Goal: Task Accomplishment & Management: Manage account settings

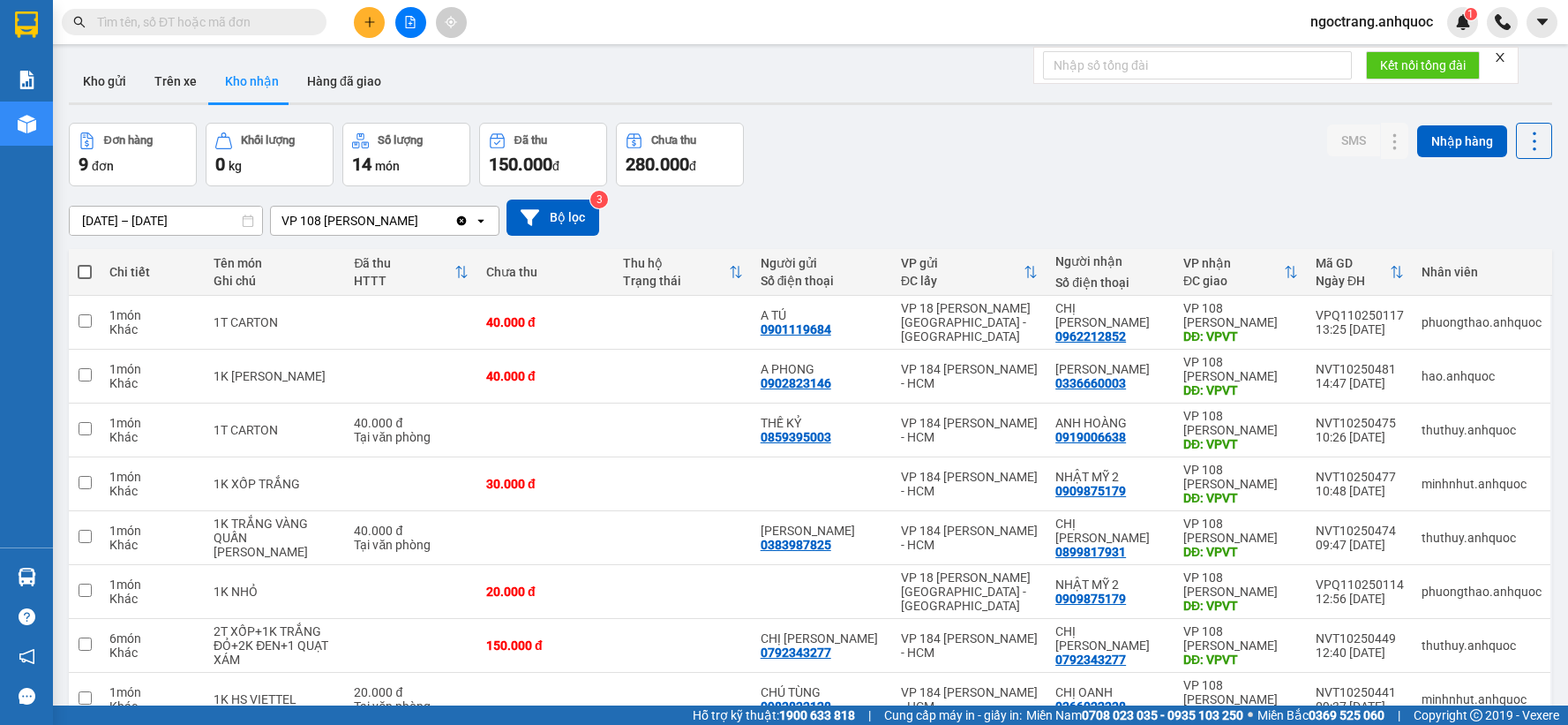
click at [1347, 24] on span "ngoctrang.anhquoc" at bounding box center [1372, 21] width 151 height 22
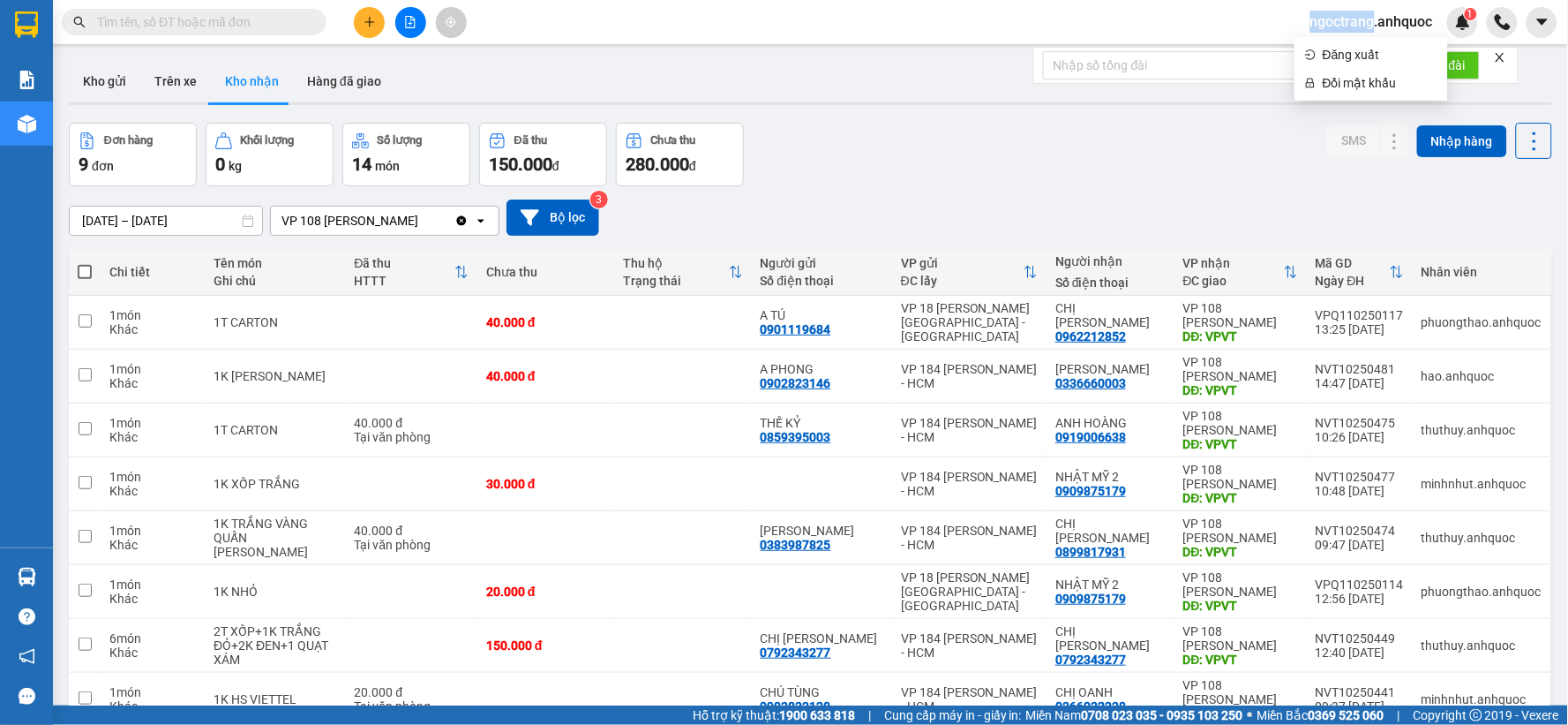
click at [1384, 32] on span "ngoctrang.anhquoc" at bounding box center [1372, 21] width 151 height 22
click at [1377, 48] on div "Kết nối tổng đài" at bounding box center [1423, 66] width 114 height 36
click at [1370, 24] on span "ngoctrang.anhquoc" at bounding box center [1372, 21] width 151 height 22
click at [1363, 49] on span "Đăng xuất" at bounding box center [1379, 55] width 115 height 20
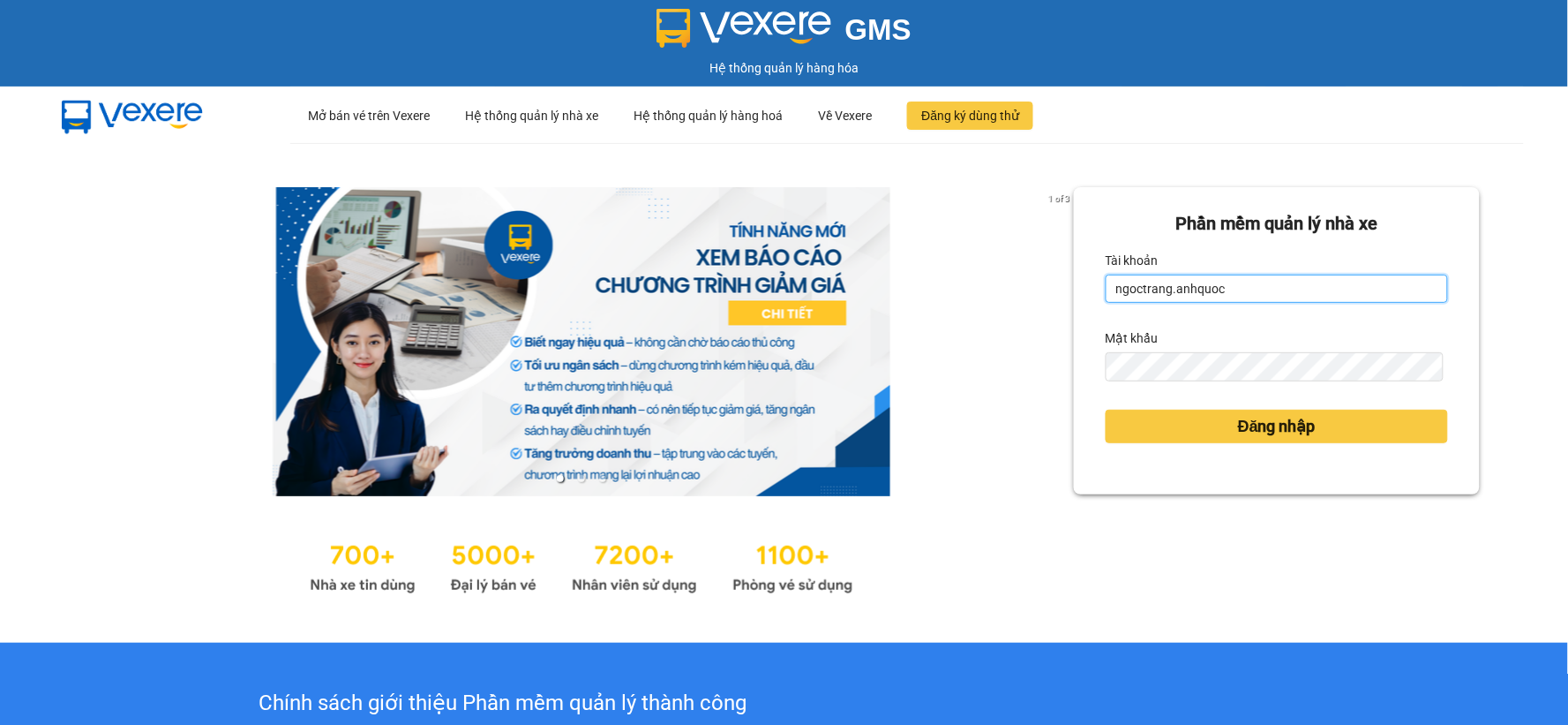
click at [1289, 286] on input "ngoctrang.anhquoc" at bounding box center [1276, 289] width 342 height 28
type input "baongoc.anhquoc"
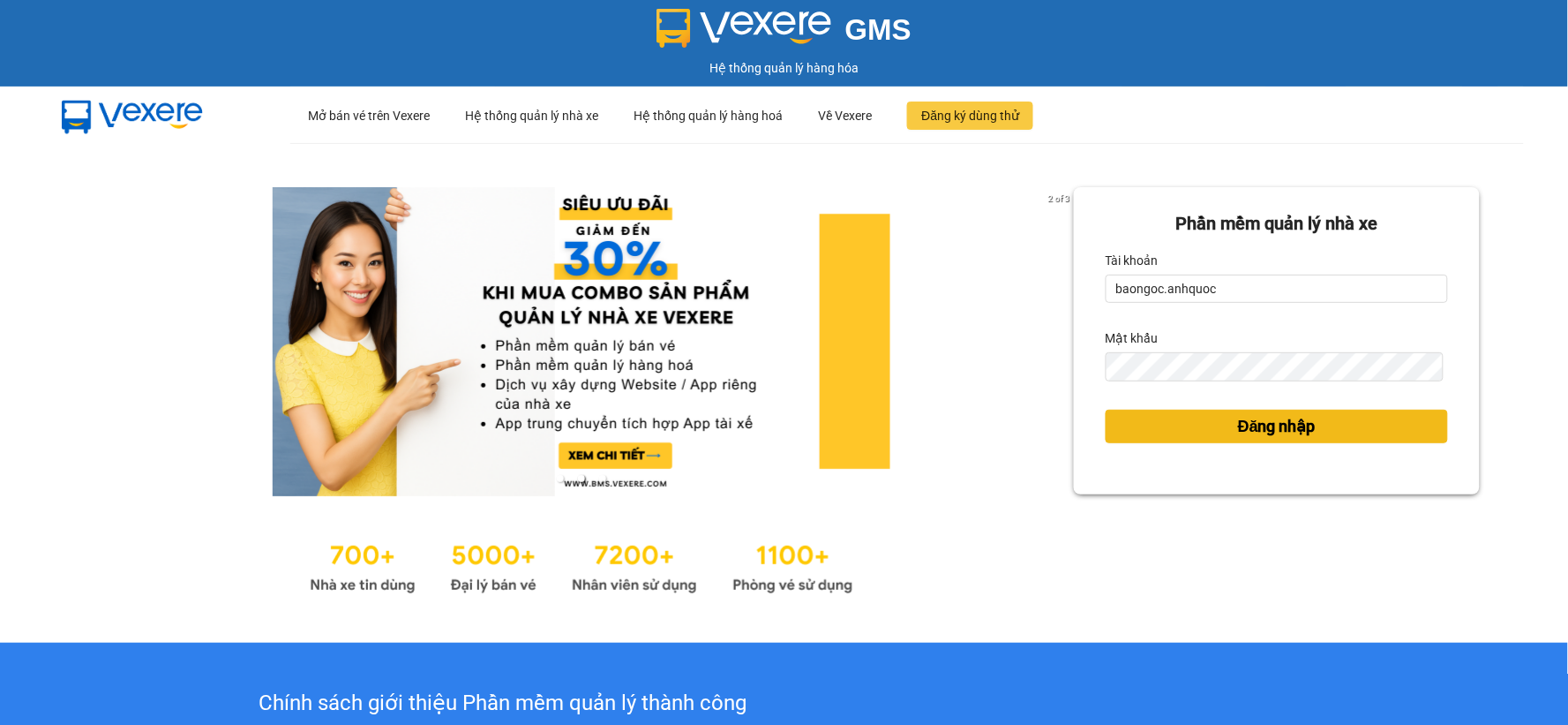
click at [1174, 419] on button "Đăng nhập" at bounding box center [1276, 426] width 342 height 34
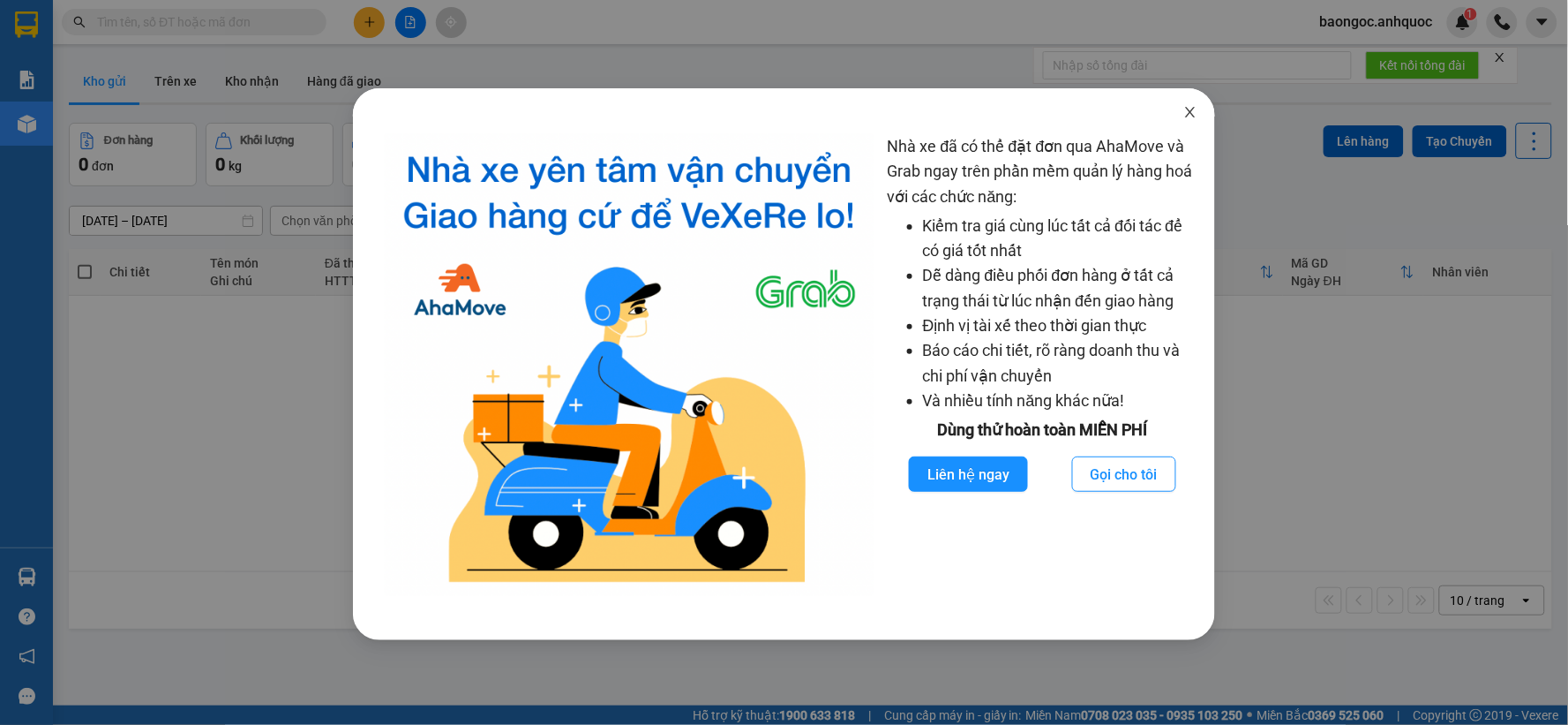
click at [1193, 107] on icon "close" at bounding box center [1191, 112] width 14 height 14
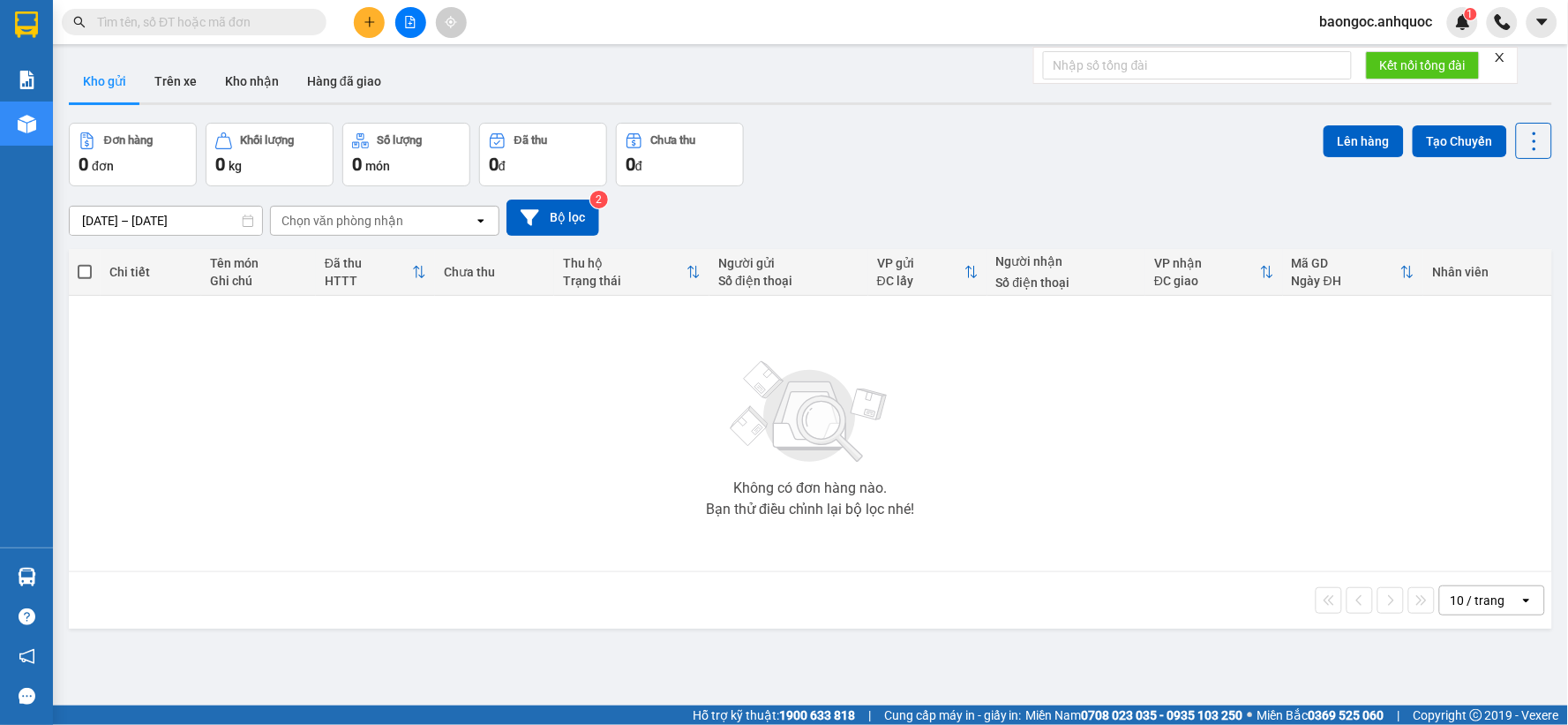
click at [257, 27] on input "text" at bounding box center [201, 22] width 208 height 20
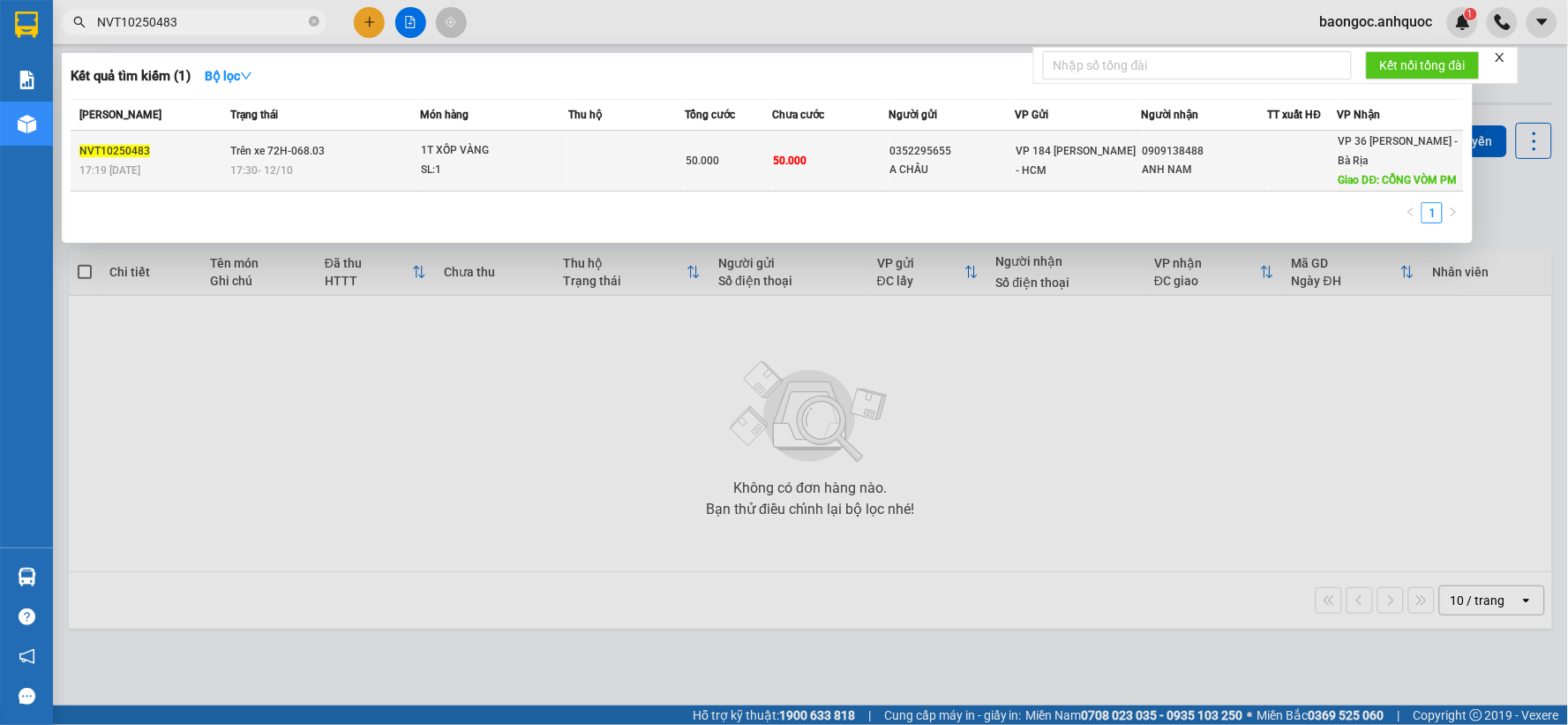
type input "NVT10250483"
click at [415, 139] on td "Trên xe 72H-068.03 17:30 [DATE]" at bounding box center [323, 161] width 194 height 60
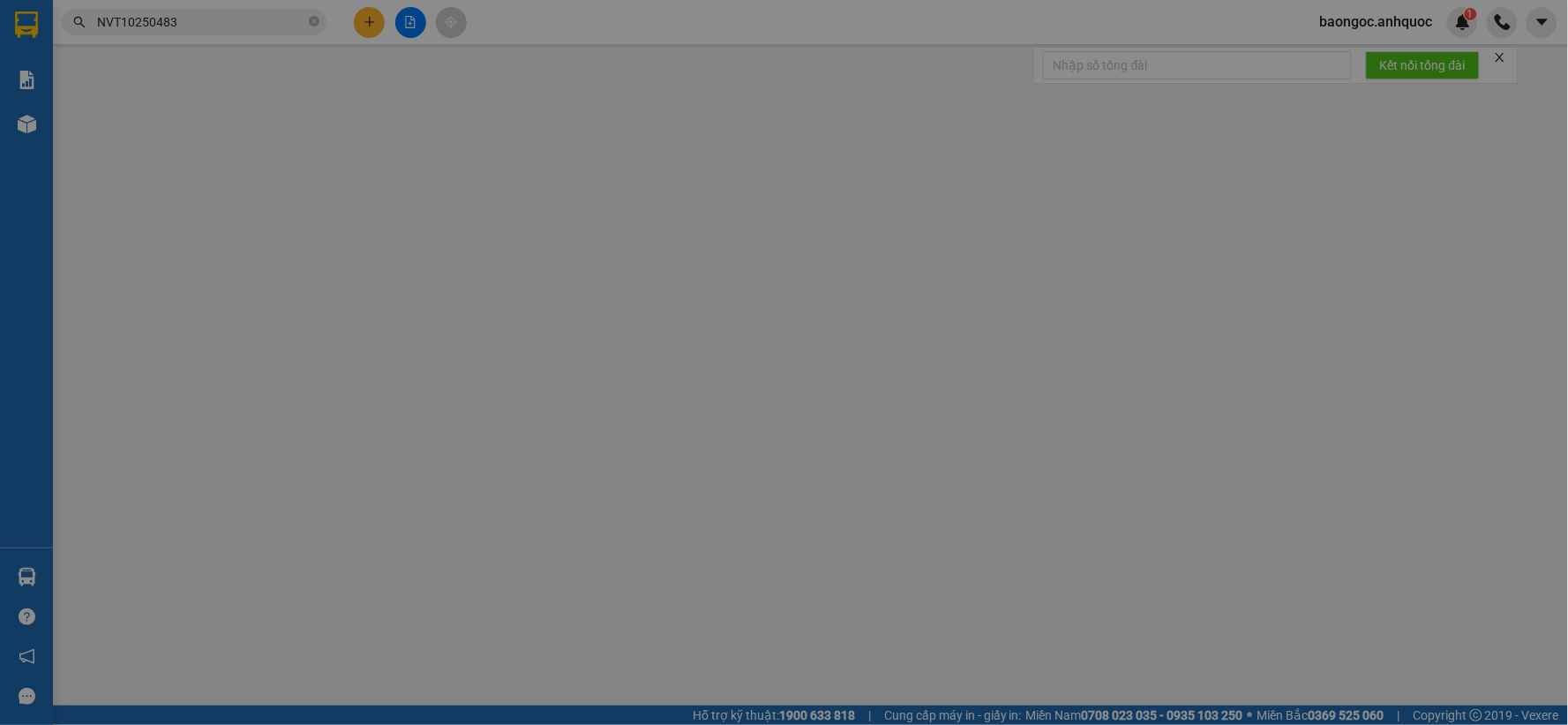
type input "0352295655"
type input "A CHÂU"
type input "0909138488"
type input "ANH NAM"
type input "CỔNG VÒM PM"
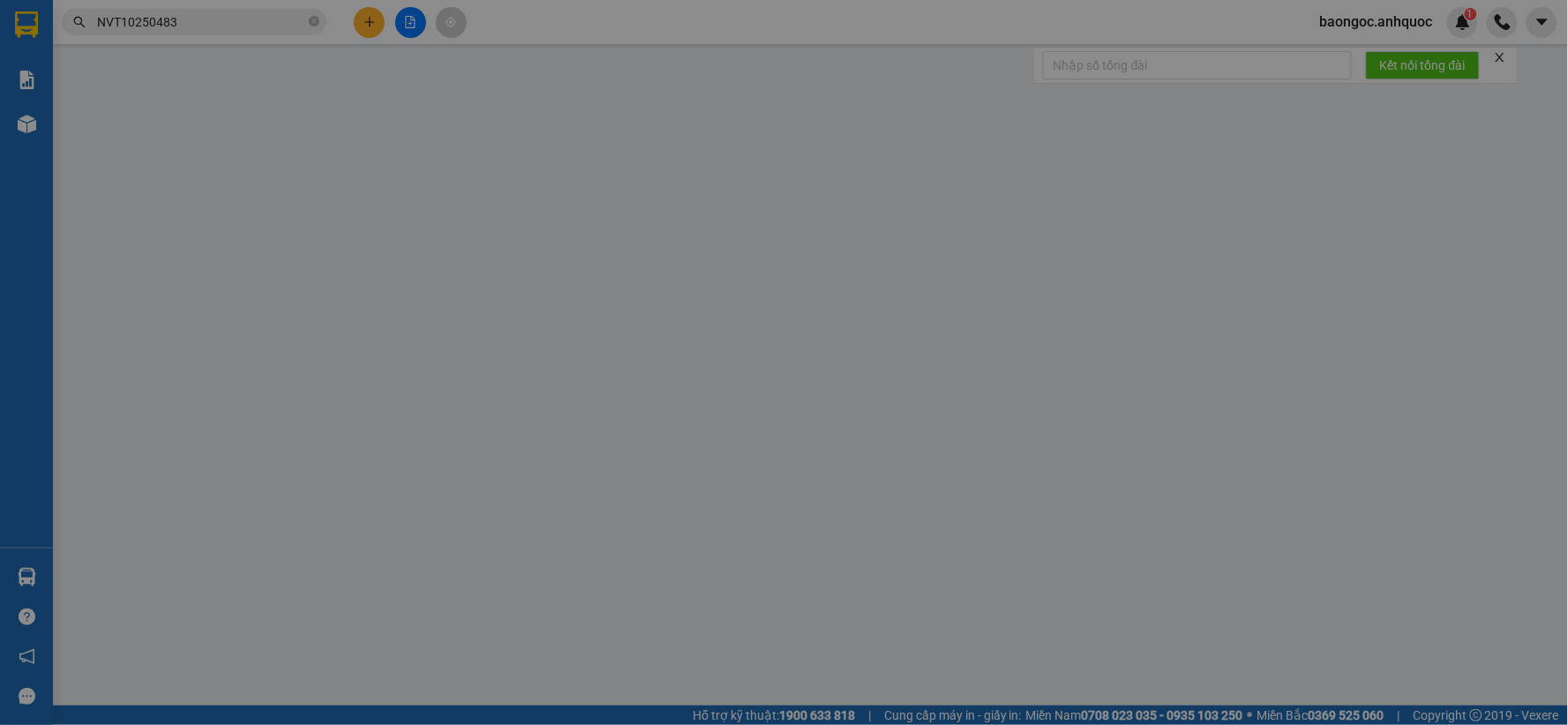
type input "50.000"
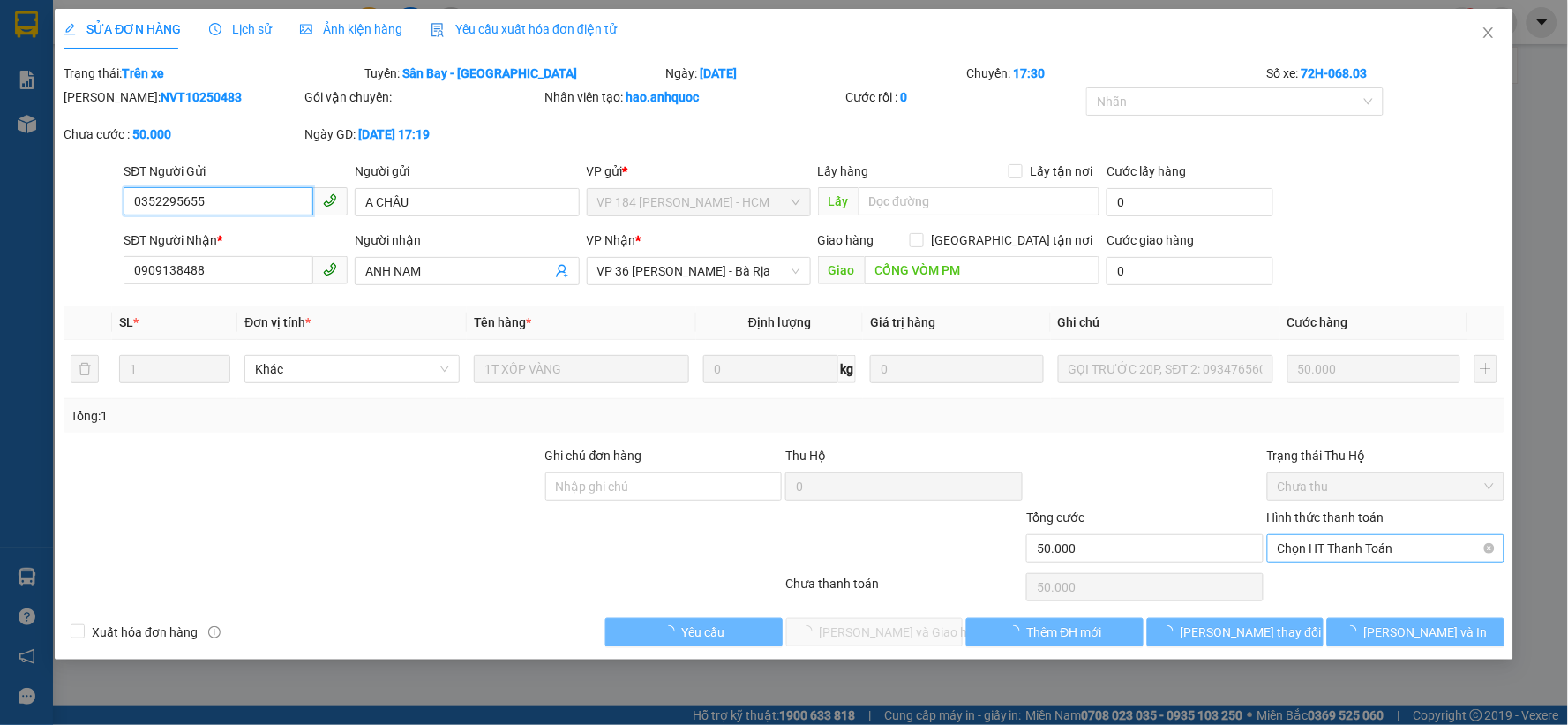
click at [1339, 544] on span "Chọn HT Thanh Toán" at bounding box center [1386, 548] width 216 height 27
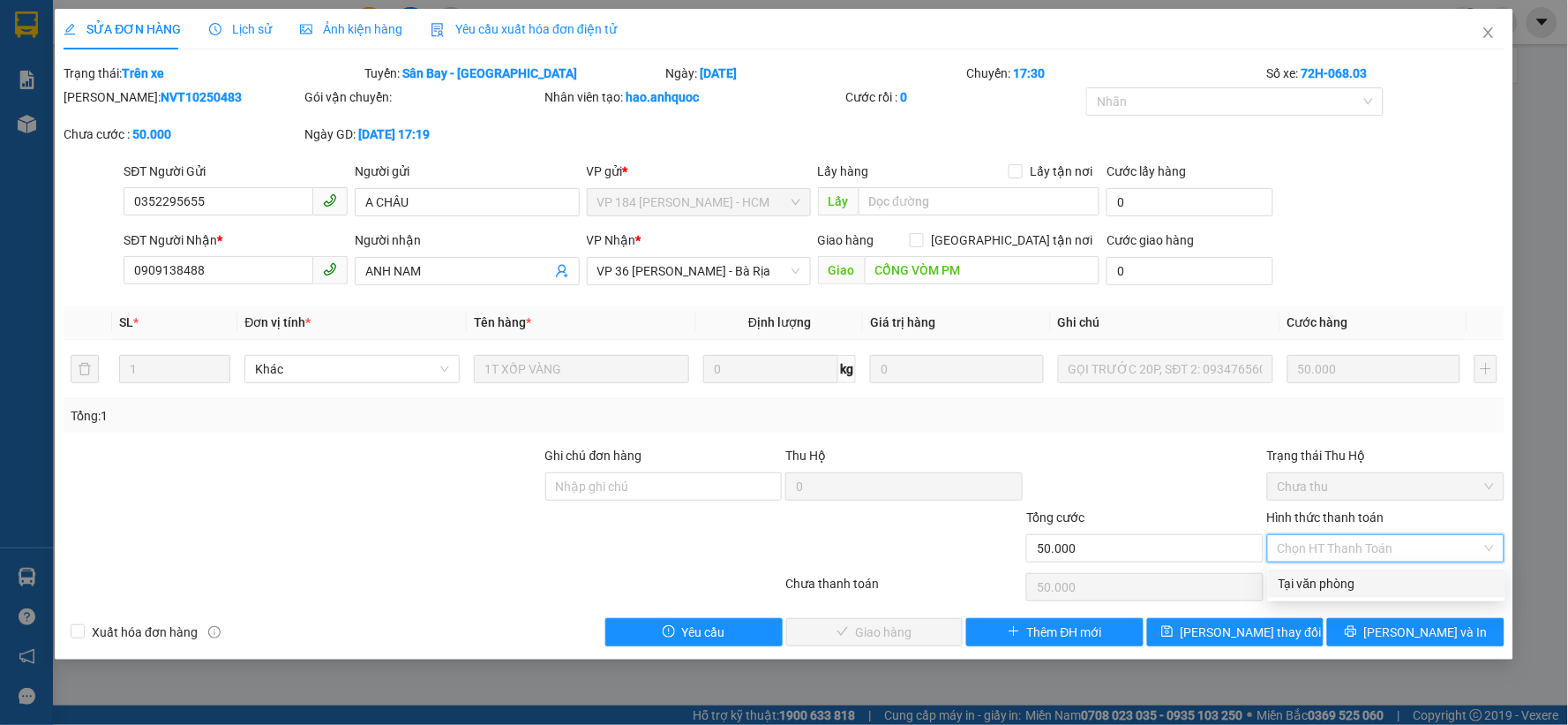
click at [1335, 579] on div "Tại văn phòng" at bounding box center [1387, 584] width 216 height 20
type input "0"
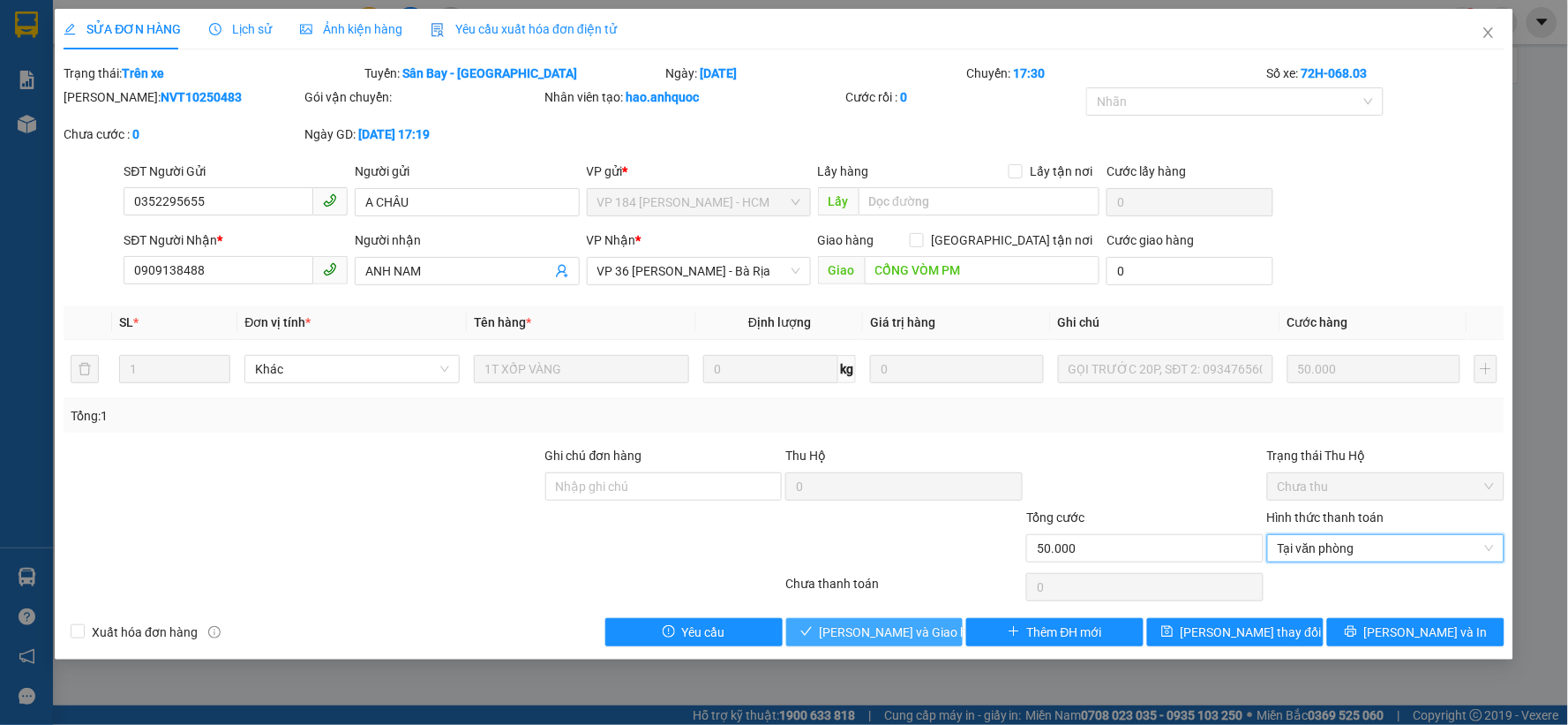
click at [912, 637] on span "[PERSON_NAME] và Giao hàng" at bounding box center [905, 632] width 170 height 20
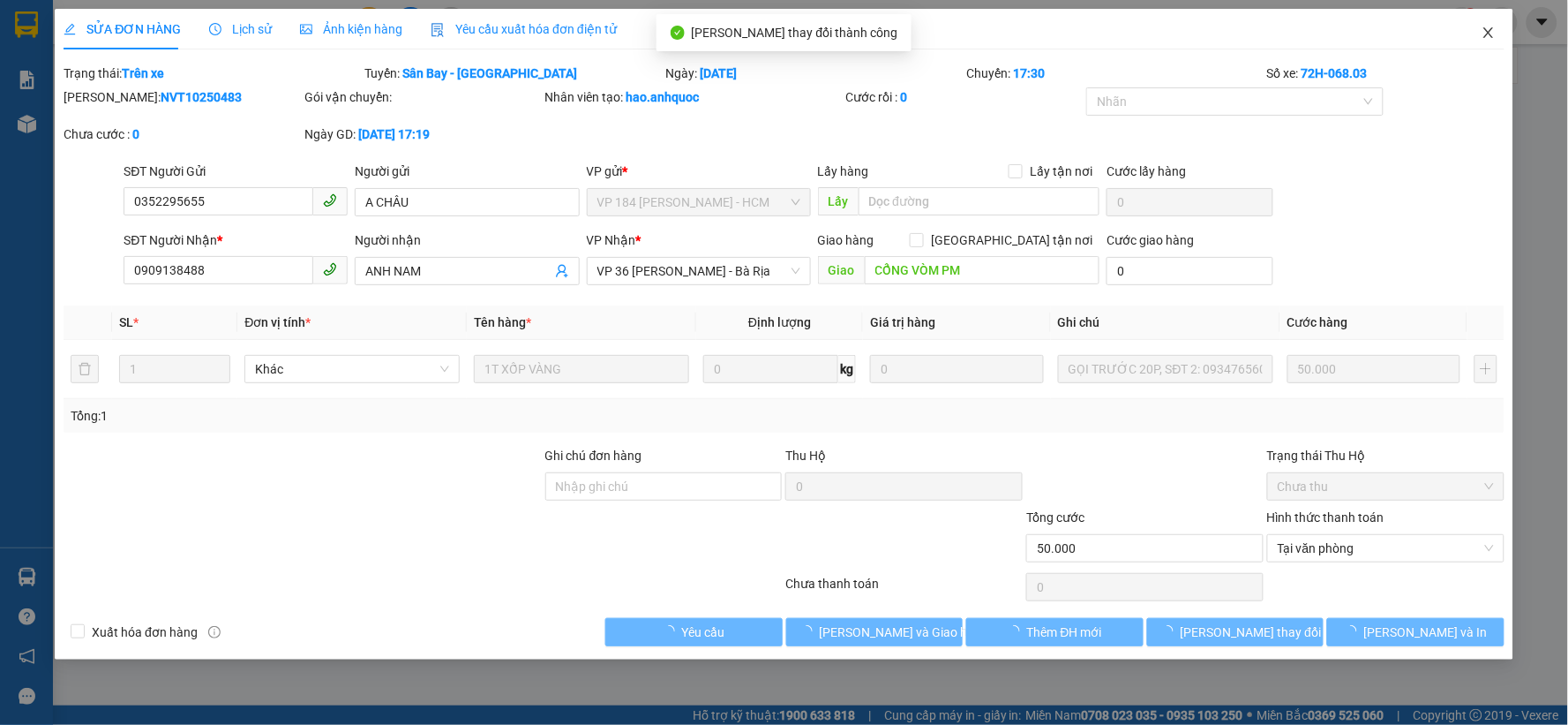
click at [1480, 40] on span "Close" at bounding box center [1489, 34] width 50 height 50
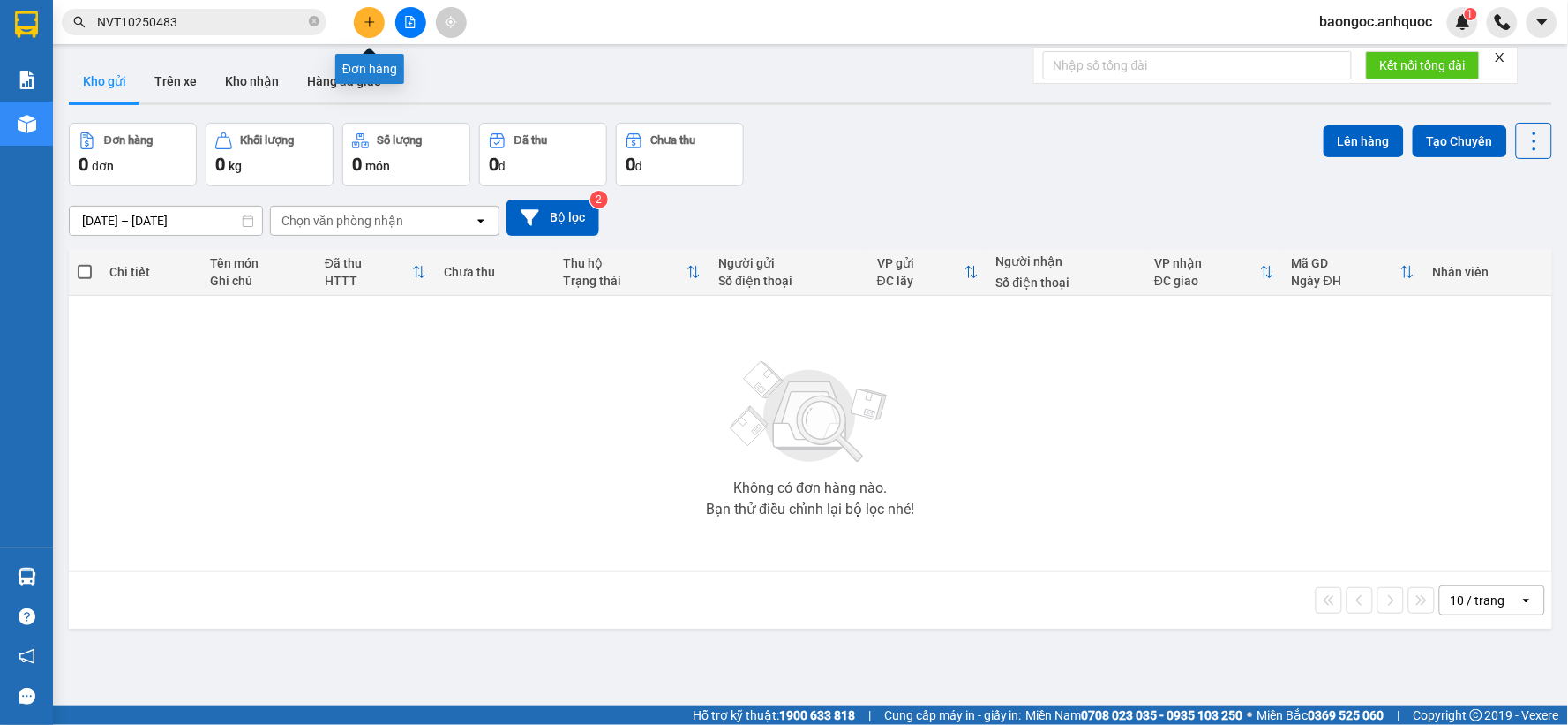
click at [362, 23] on button at bounding box center [369, 22] width 31 height 31
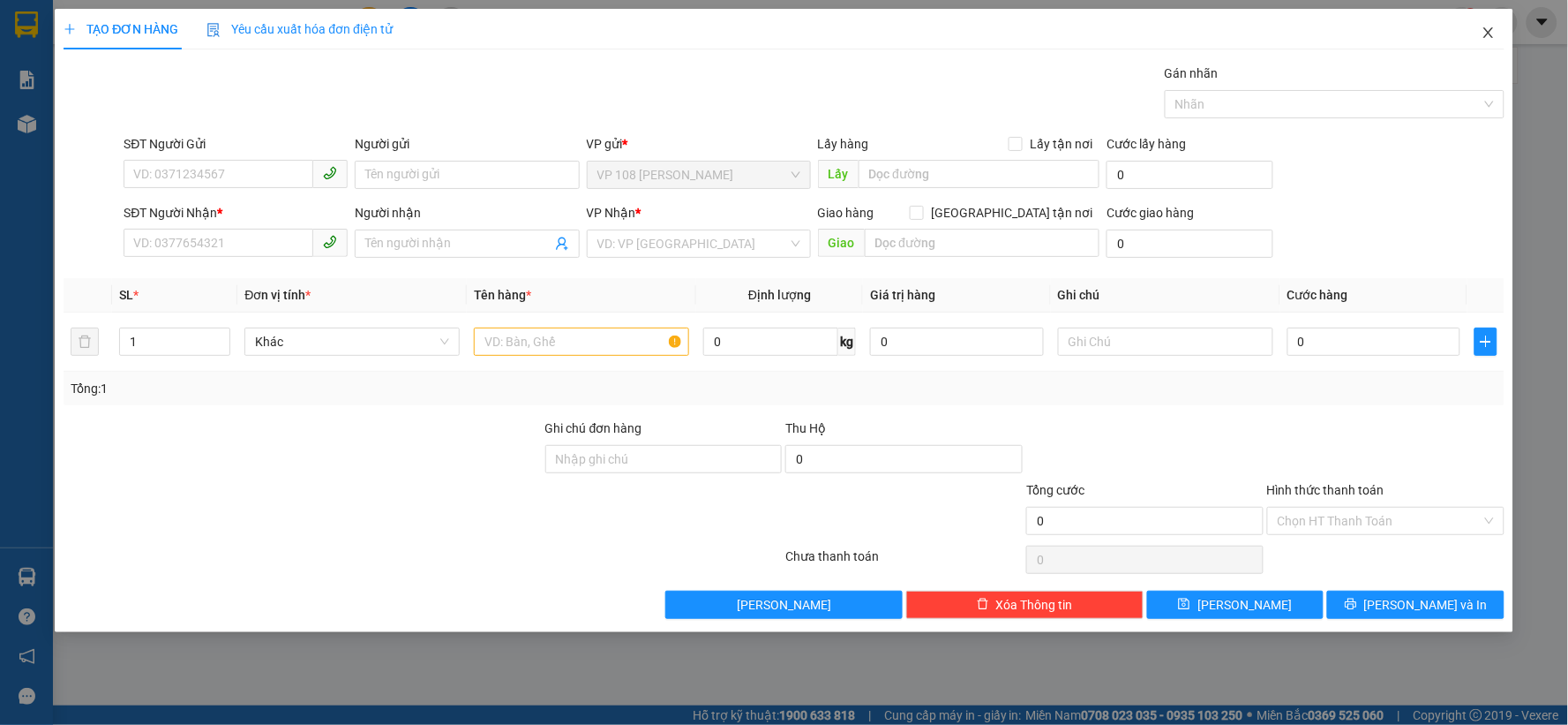
click at [1500, 24] on span "Close" at bounding box center [1489, 34] width 50 height 50
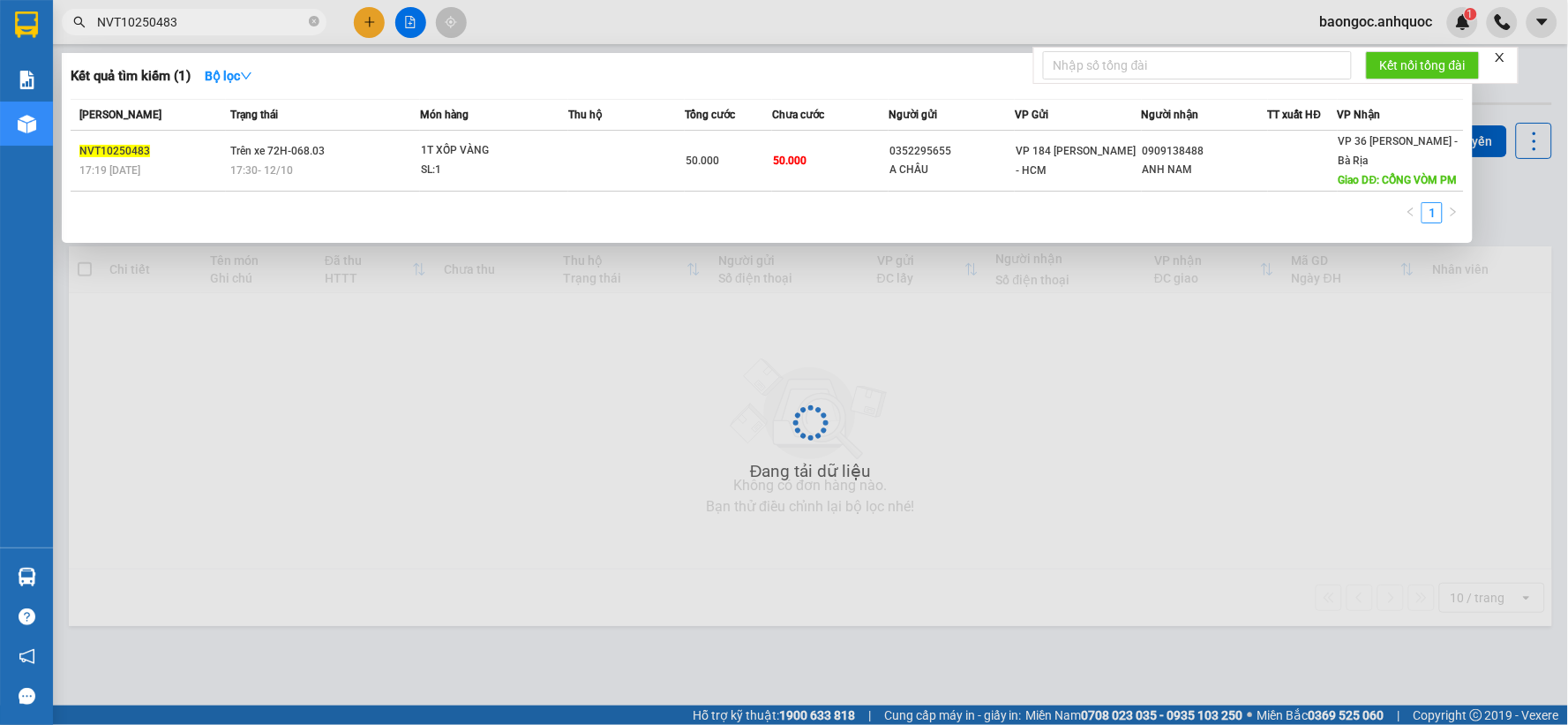
click at [278, 20] on input "NVT10250483" at bounding box center [201, 22] width 208 height 20
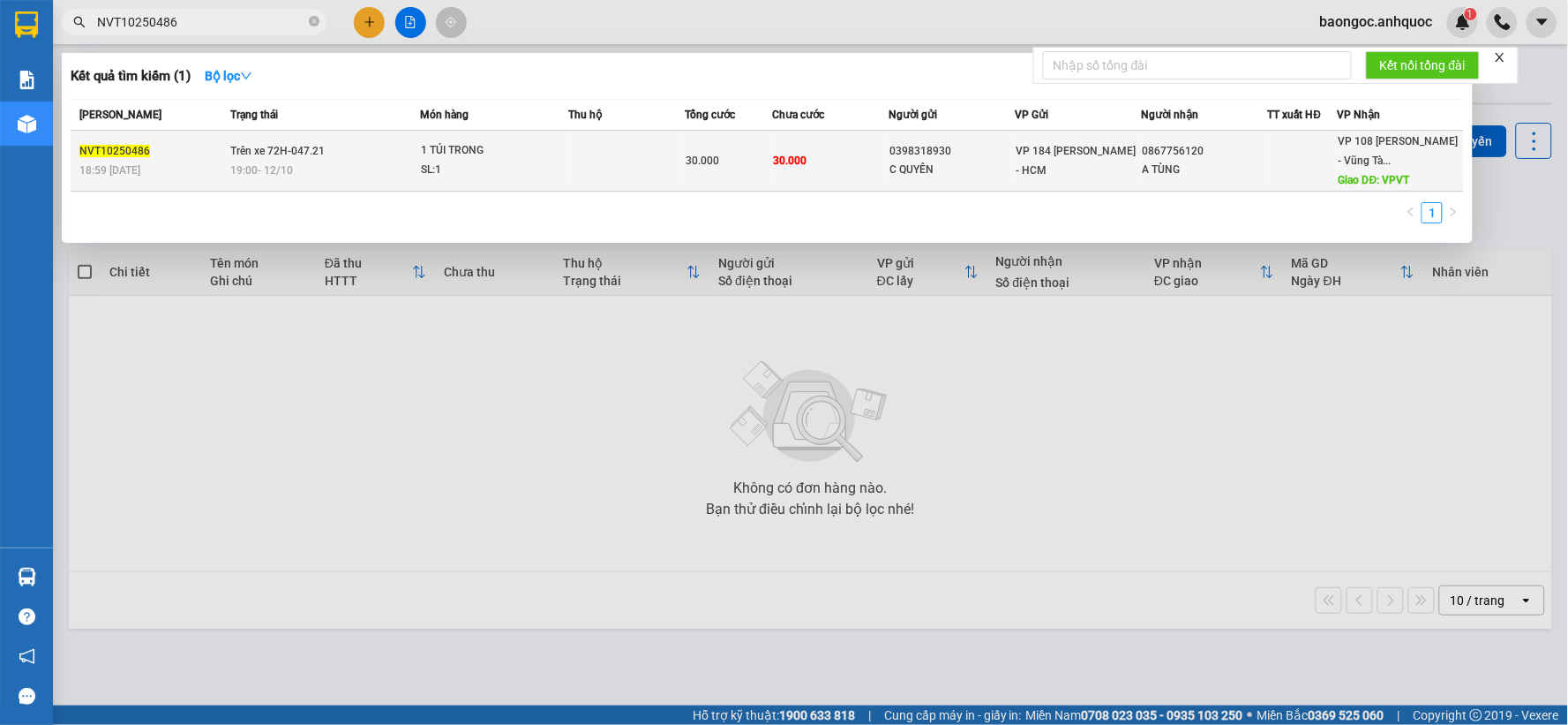
type input "NVT10250486"
click at [238, 147] on span "Trên xe 72H-047.21" at bounding box center [277, 151] width 94 height 12
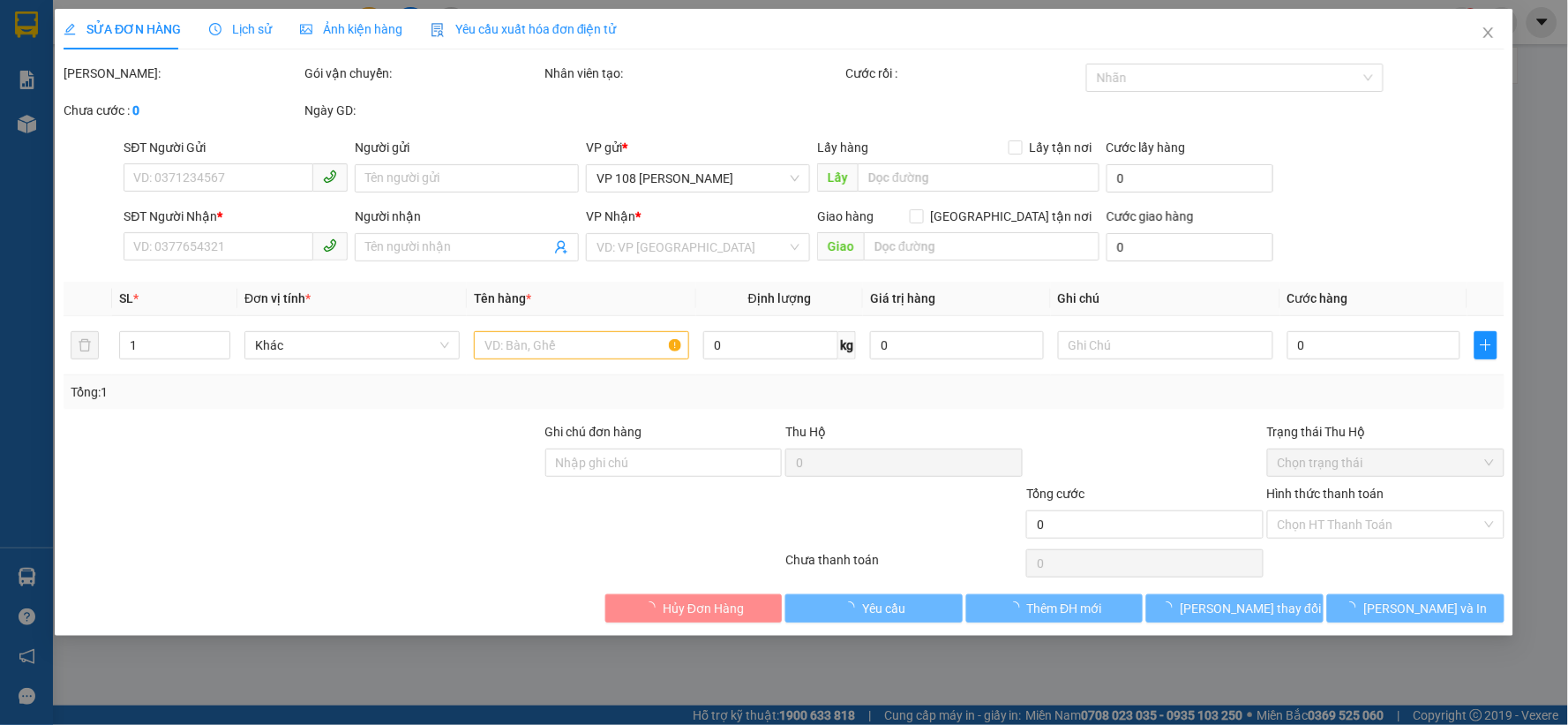
type input "0398318930"
type input "C QUYÊN"
type input "0867756120"
type input "A TÙNG"
type input "VPVT"
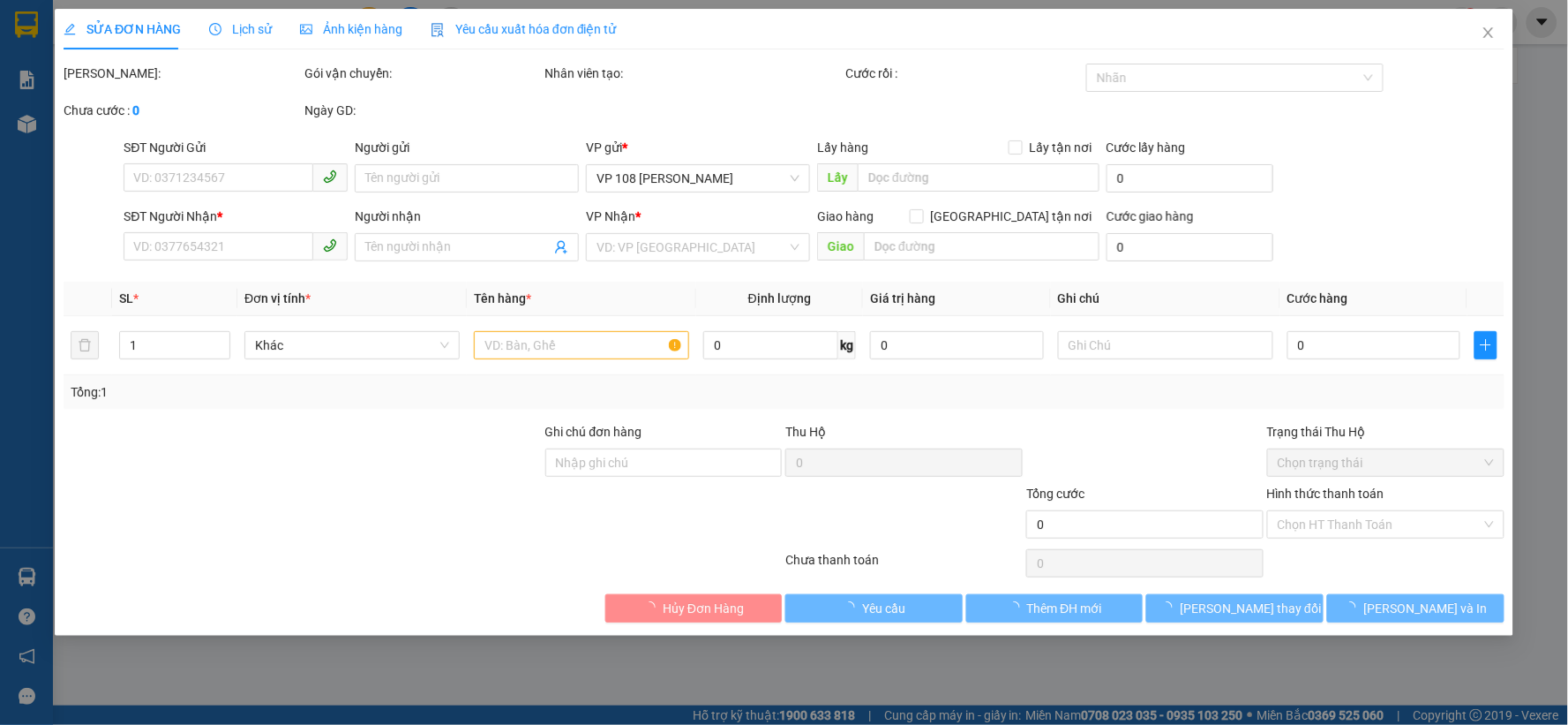
type input "30.000"
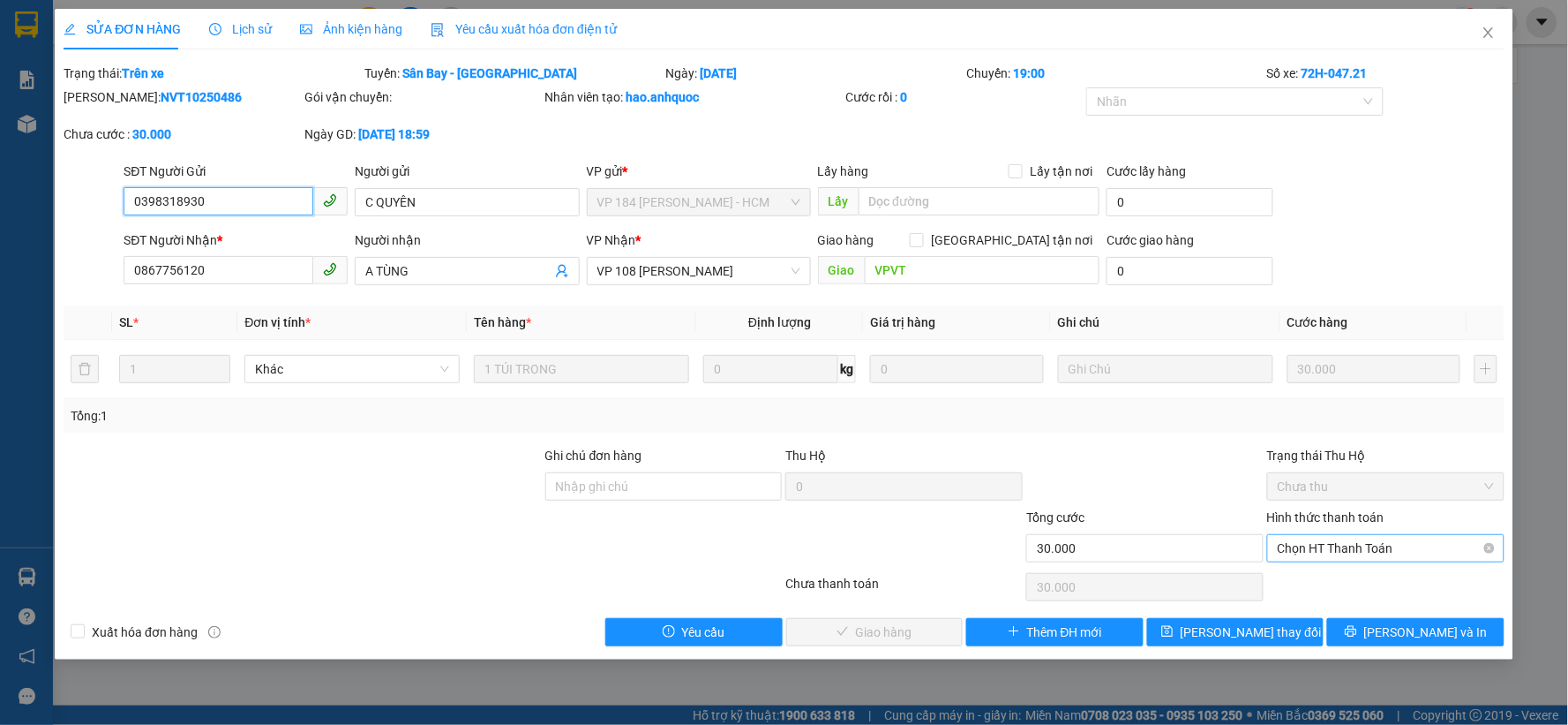
click at [1355, 536] on span "Chọn HT Thanh Toán" at bounding box center [1386, 548] width 216 height 27
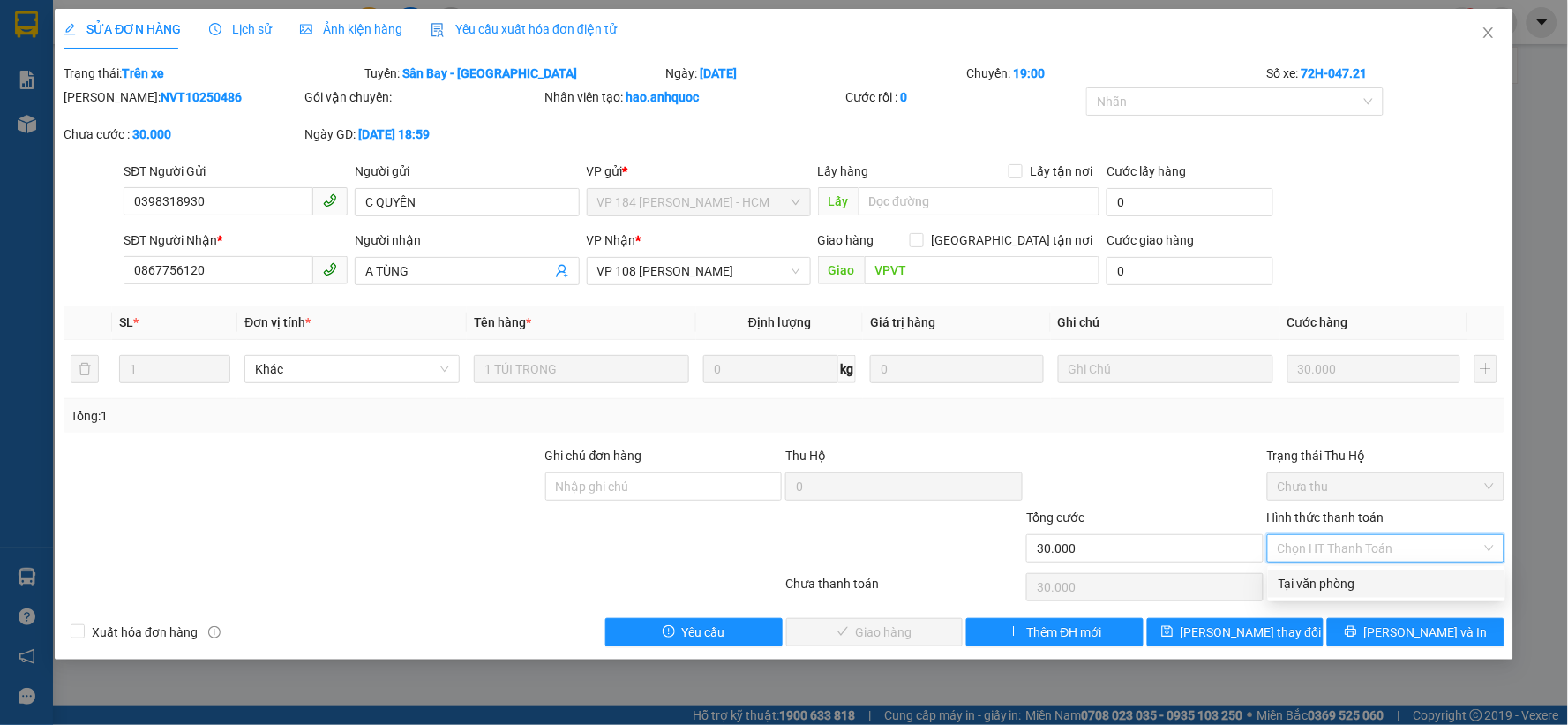
click at [1347, 578] on div "Tại văn phòng" at bounding box center [1387, 584] width 216 height 20
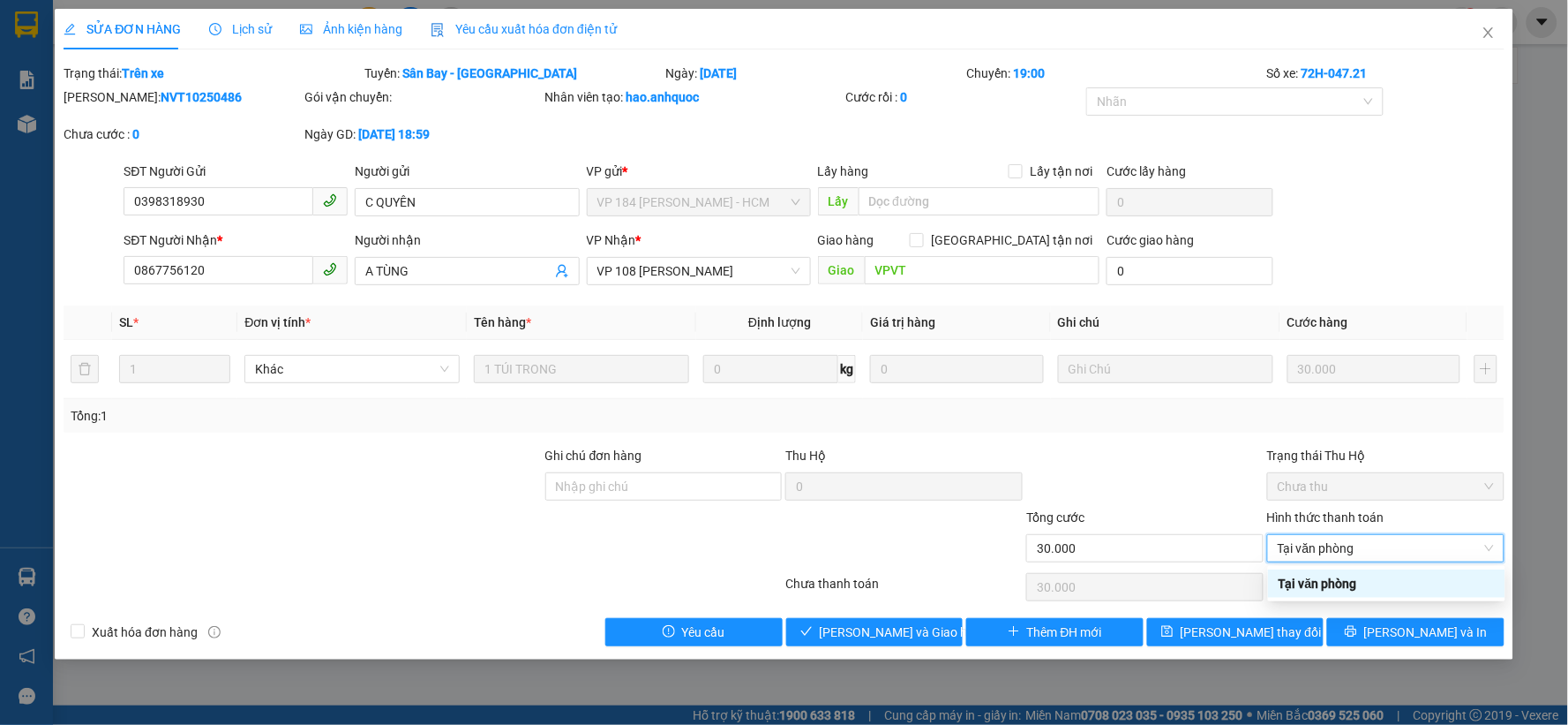
type input "0"
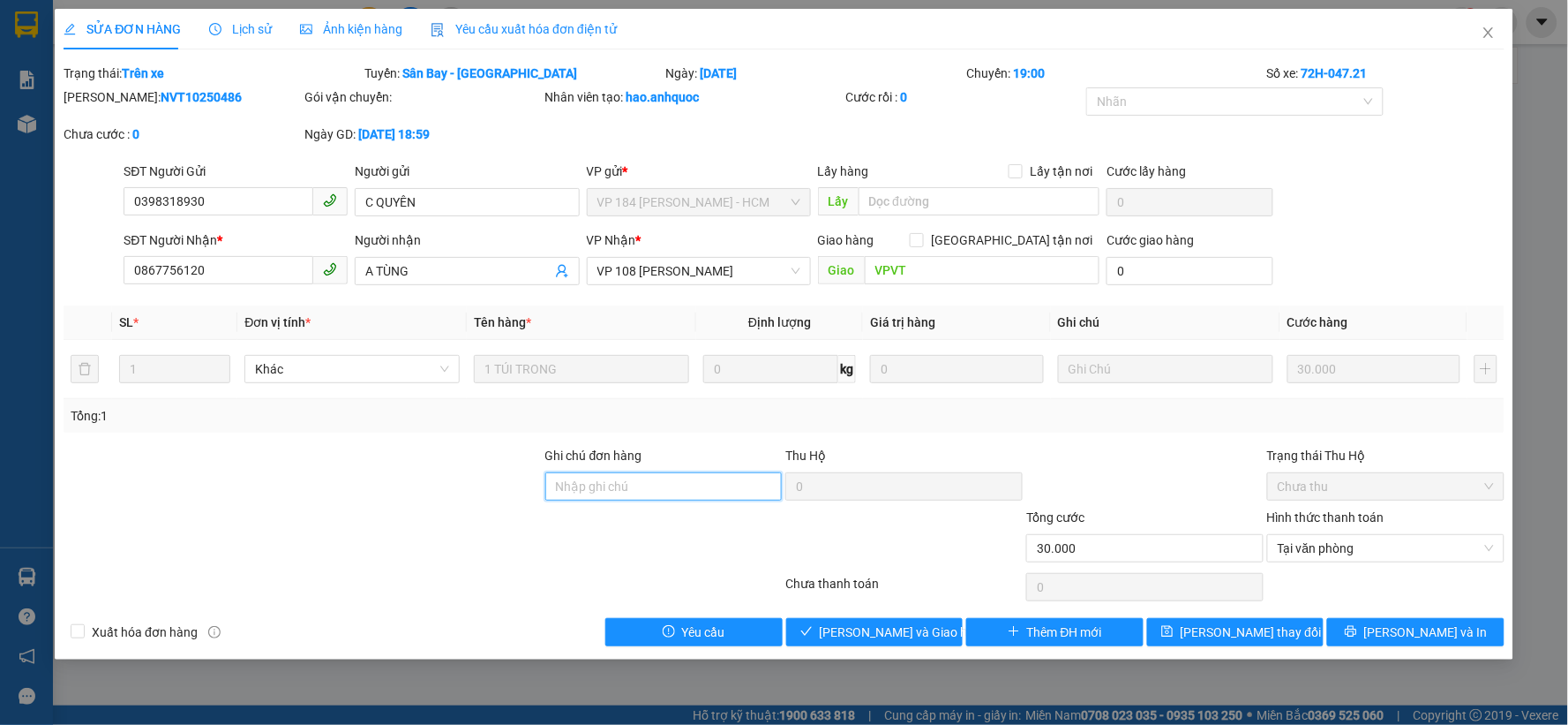
click at [744, 478] on input "Ghi chú đơn hàng" at bounding box center [663, 487] width 237 height 28
type input "CK SCB 12/10 (NGỌC)"
click at [179, 644] on div "Xuất hóa đơn hàng" at bounding box center [242, 632] width 361 height 28
click at [111, 636] on span "Xuất hóa đơn hàng" at bounding box center [144, 632] width 120 height 20
click at [83, 636] on input "Xuất hóa đơn hàng" at bounding box center [76, 631] width 12 height 12
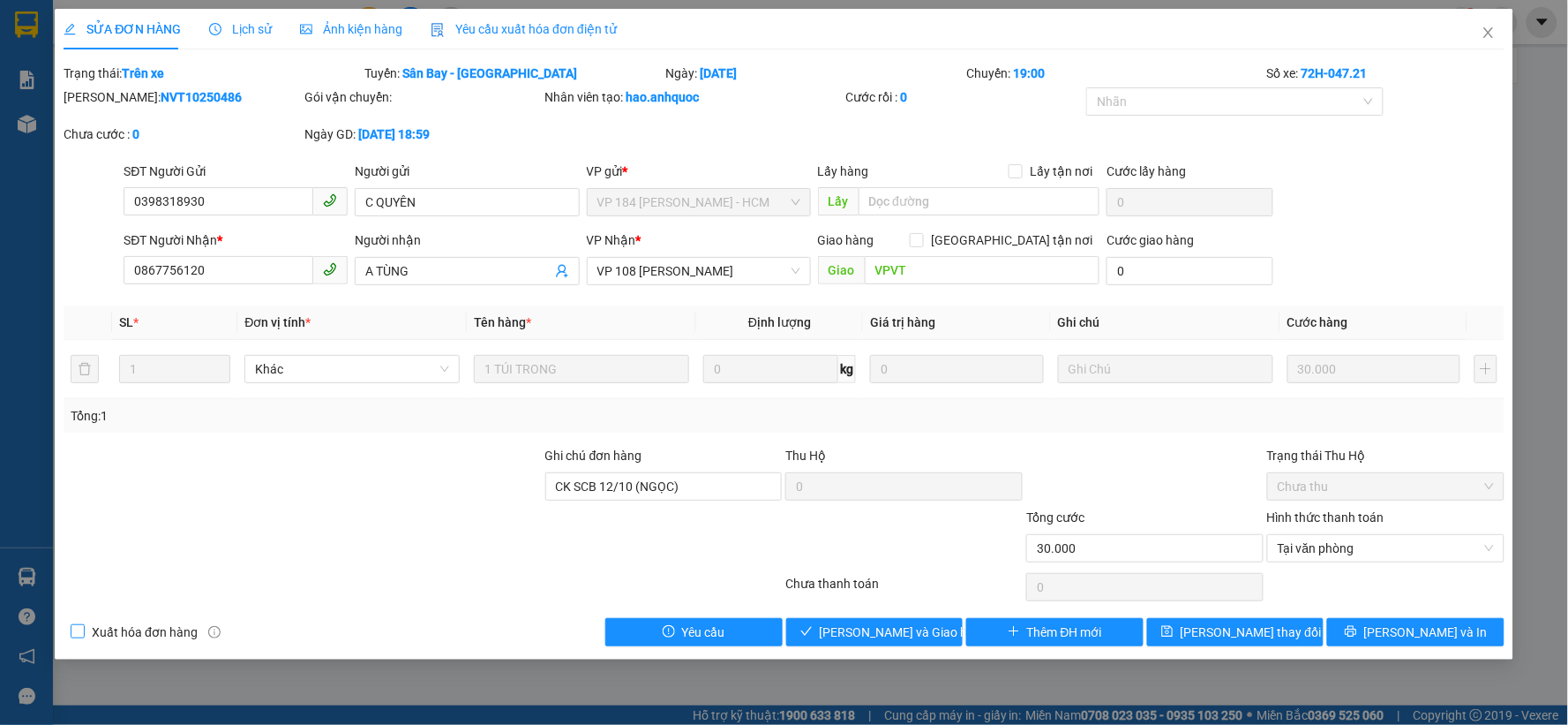
checkbox input "true"
click at [912, 639] on span "[PERSON_NAME] và Giao hàng" at bounding box center [905, 632] width 170 height 20
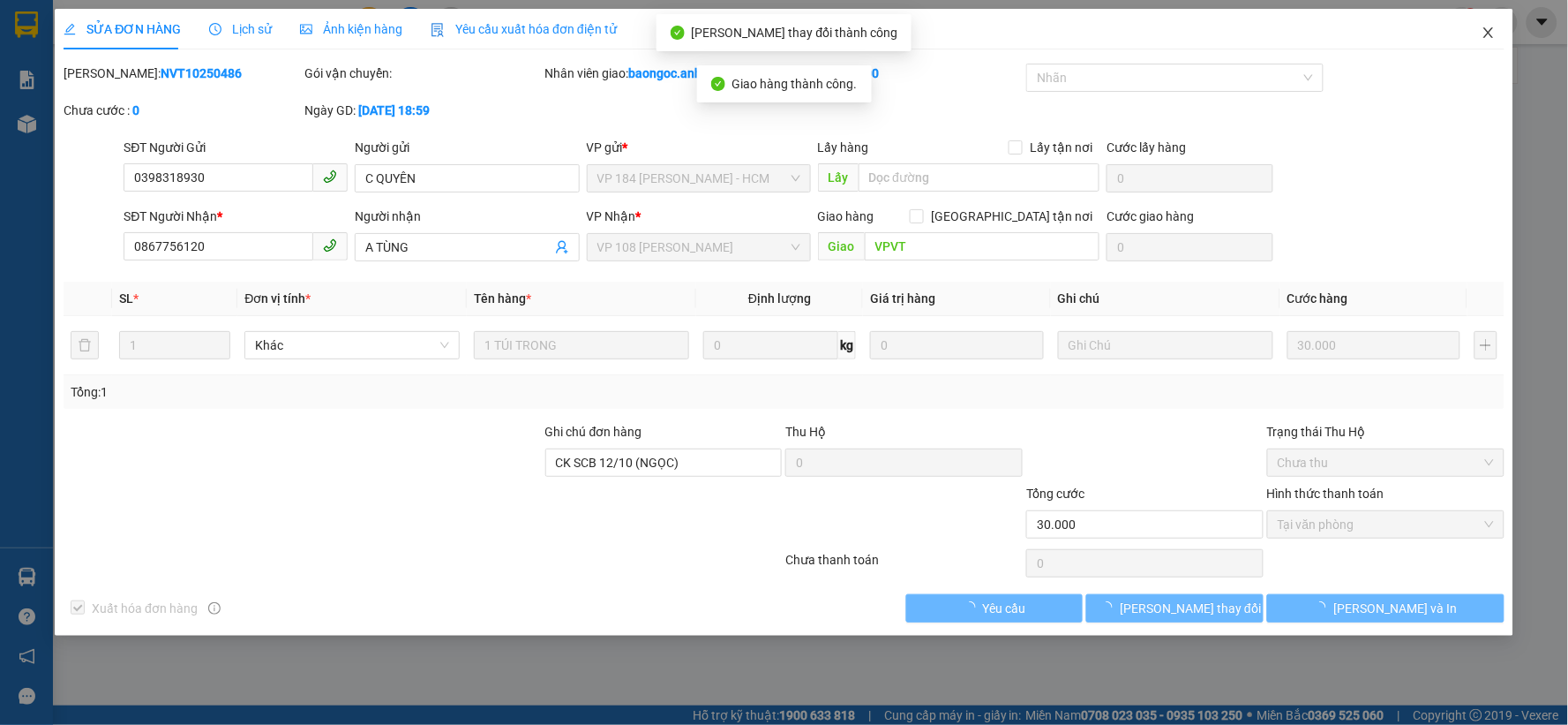
click at [1484, 29] on icon "close" at bounding box center [1489, 33] width 14 height 14
